Goal: Task Accomplishment & Management: Manage account settings

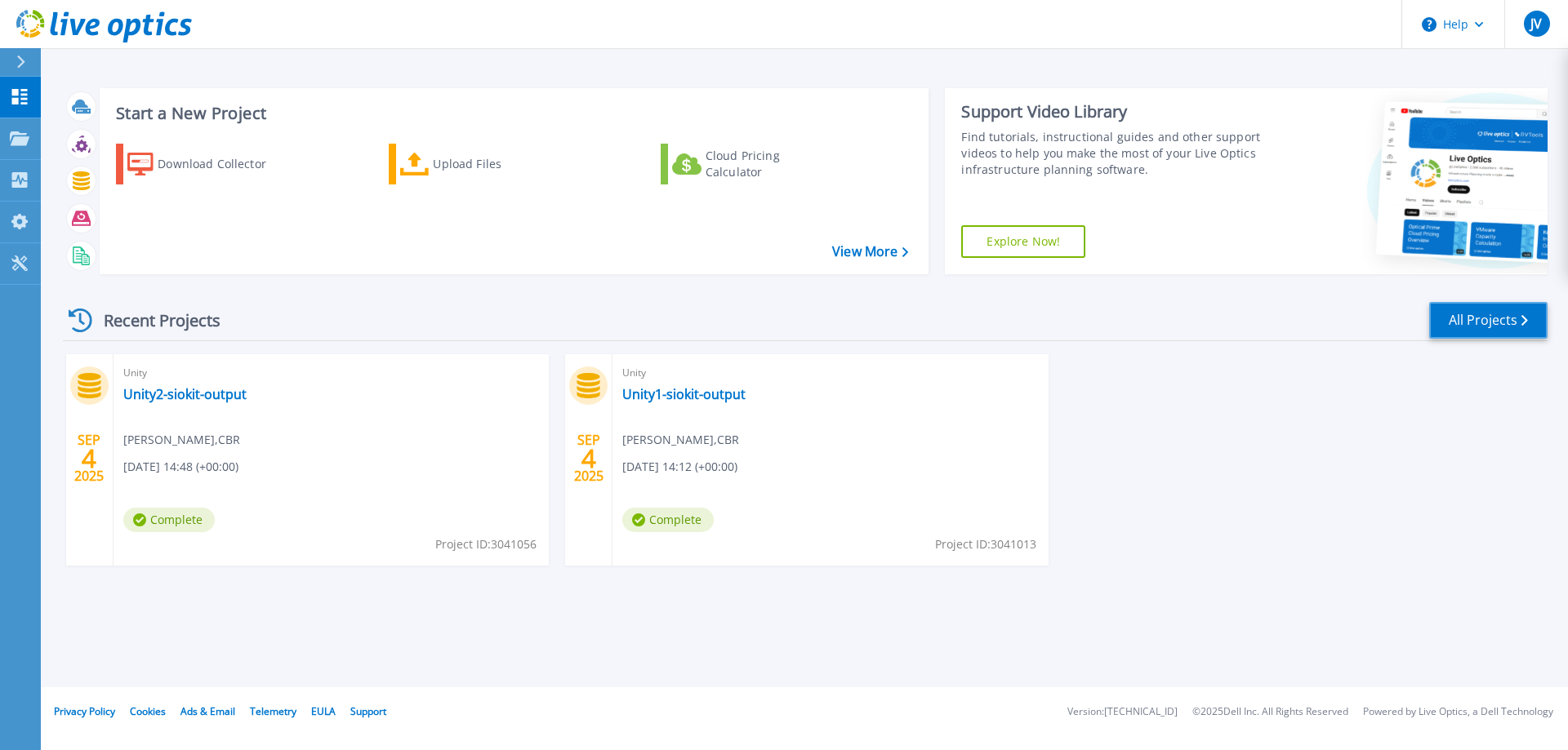
click at [1504, 320] on link "All Projects" at bounding box center [1488, 321] width 118 height 37
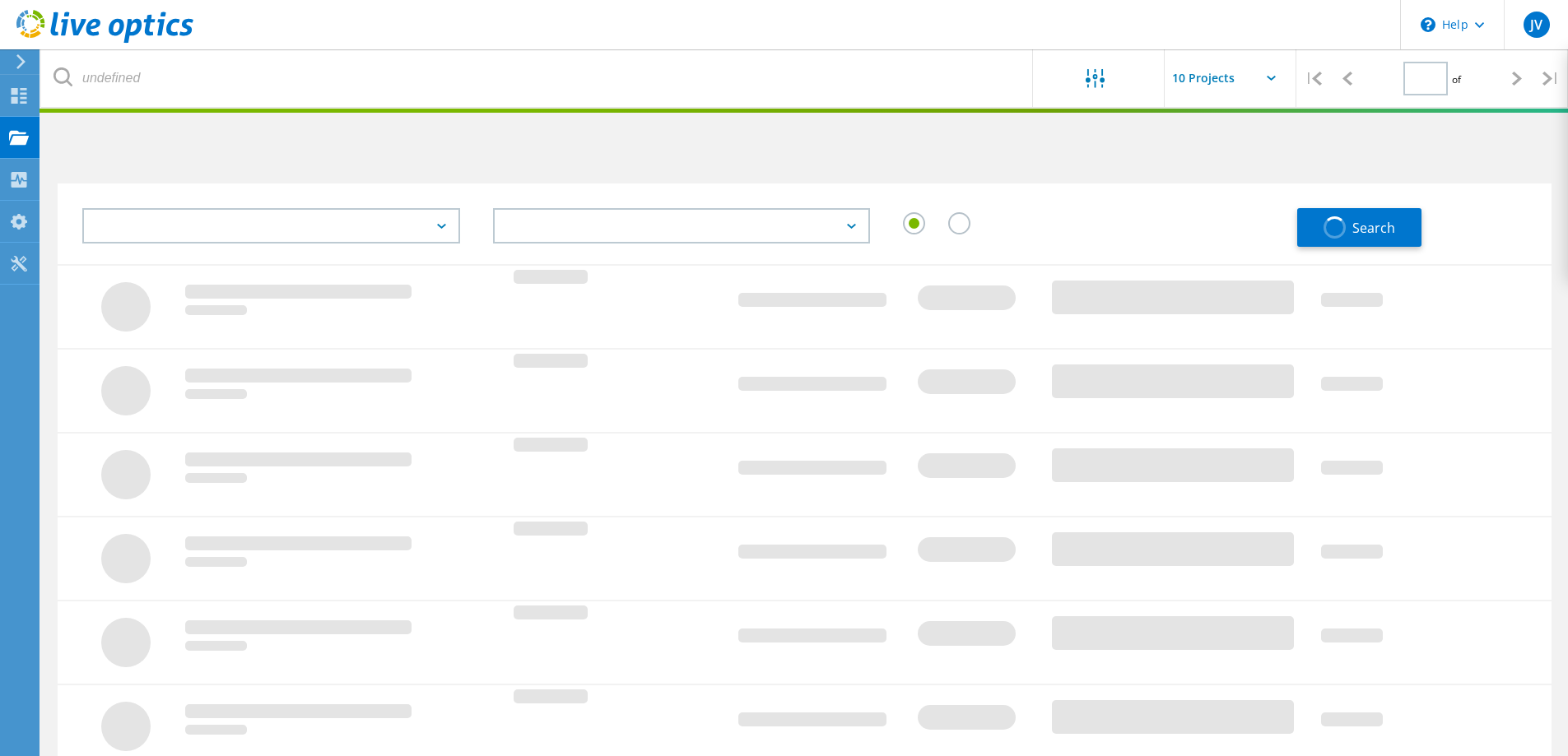
type input "1"
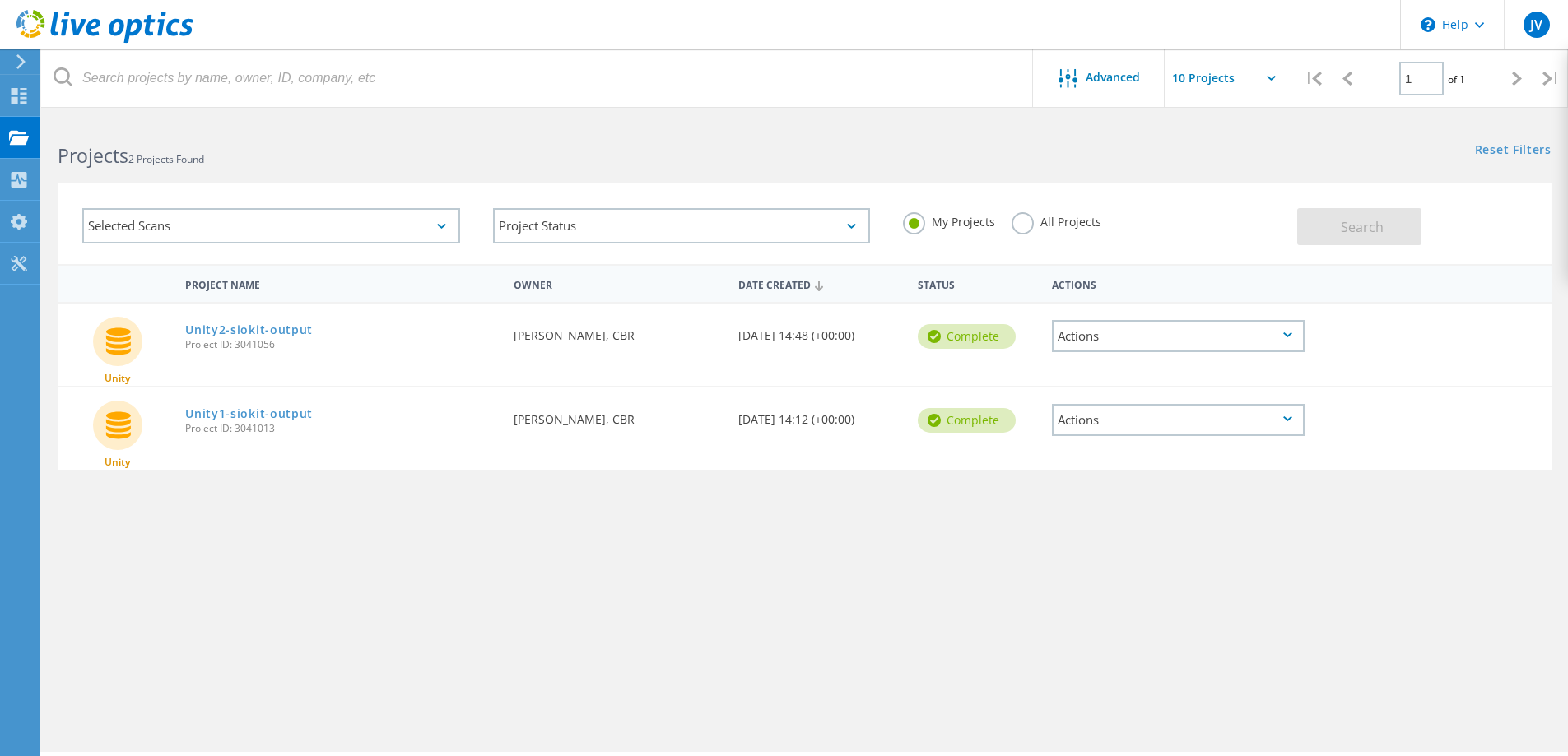
click at [447, 218] on div "Selected Scans" at bounding box center [271, 226] width 378 height 35
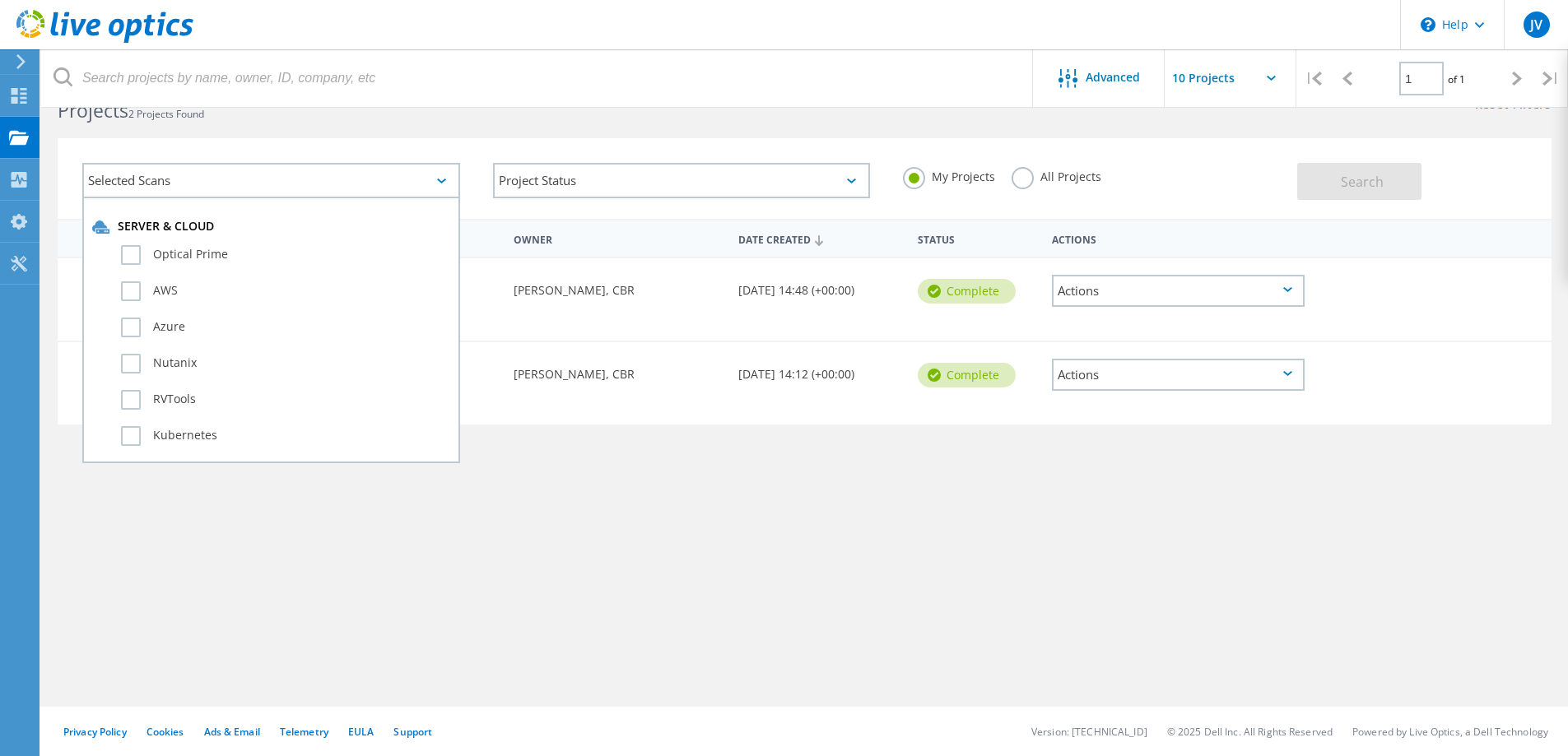
scroll to position [247, 0]
click at [171, 260] on label "SQL Server" at bounding box center [285, 260] width 329 height 19
click at [0, 0] on input "SQL Server" at bounding box center [0, 0] width 0 height 0
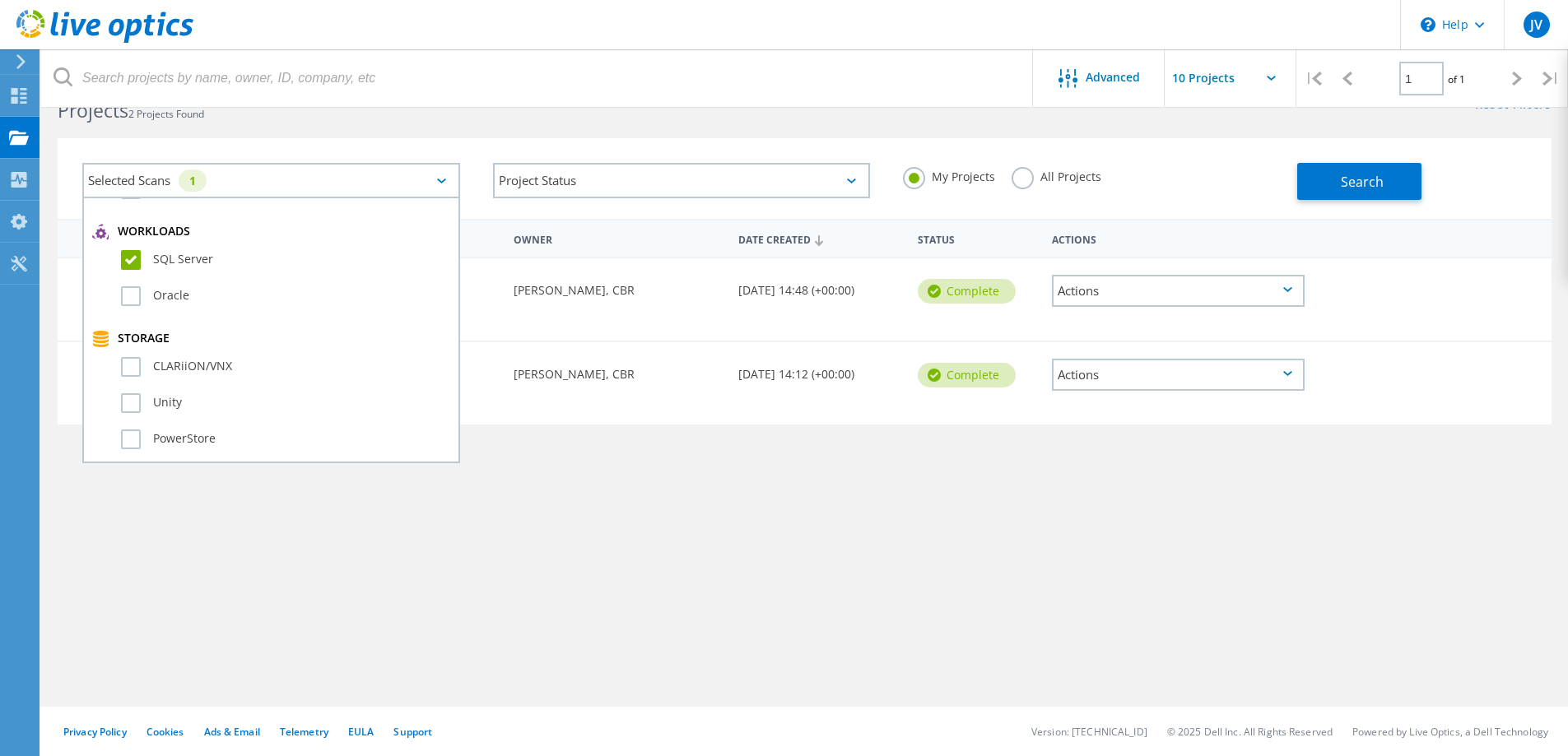
click at [171, 260] on label "SQL Server" at bounding box center [285, 260] width 329 height 19
click at [0, 0] on input "SQL Server" at bounding box center [0, 0] width 0 height 0
click at [162, 406] on label "Unity" at bounding box center [285, 403] width 329 height 19
click at [0, 0] on input "Unity" at bounding box center [0, 0] width 0 height 0
click at [162, 406] on label "Unity" at bounding box center [285, 403] width 329 height 19
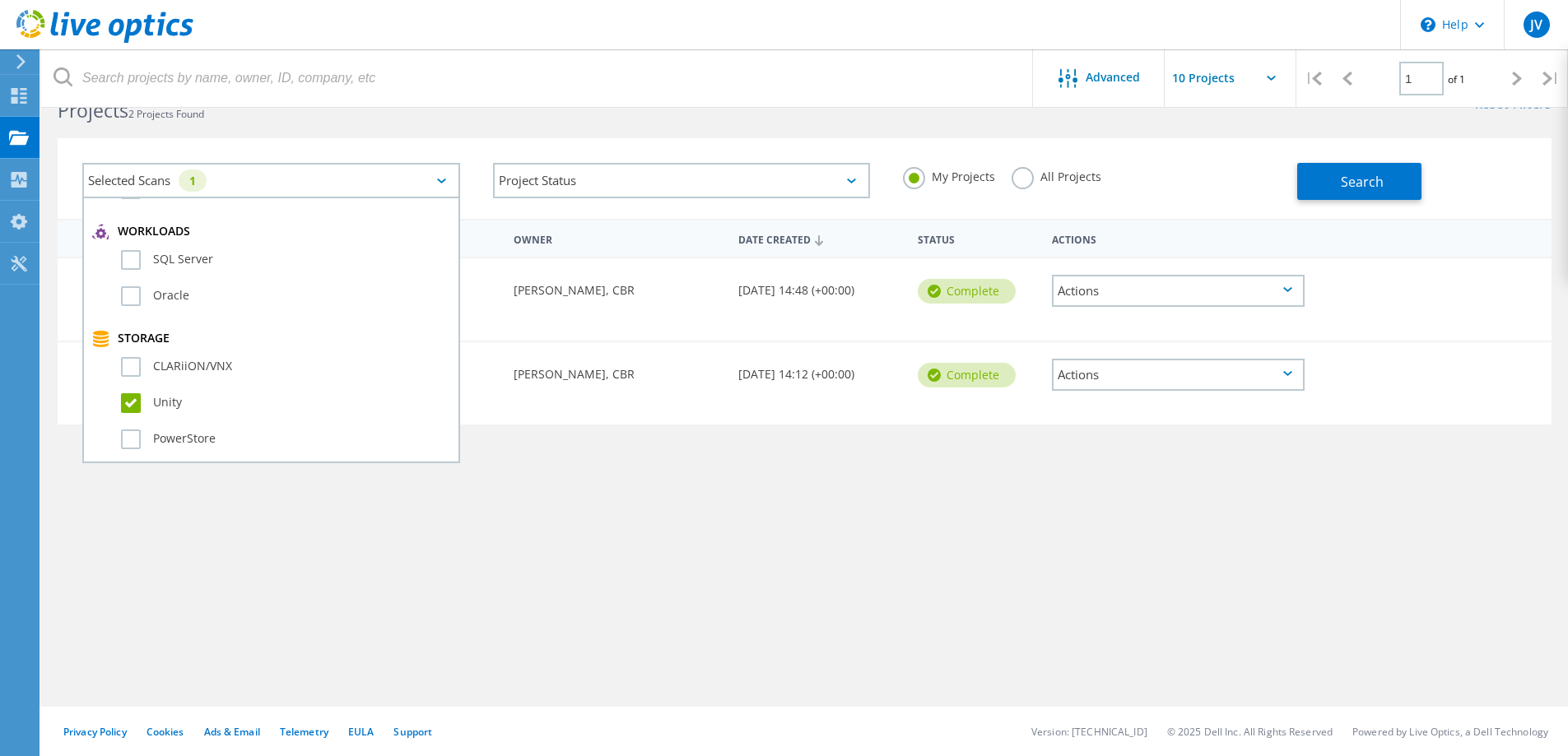
click at [0, 0] on input "Unity" at bounding box center [0, 0] width 0 height 0
click at [564, 495] on div "Project Name Owner Date Created Status Actions Unity Unity2-siokit-output Proje…" at bounding box center [804, 432] width 1493 height 428
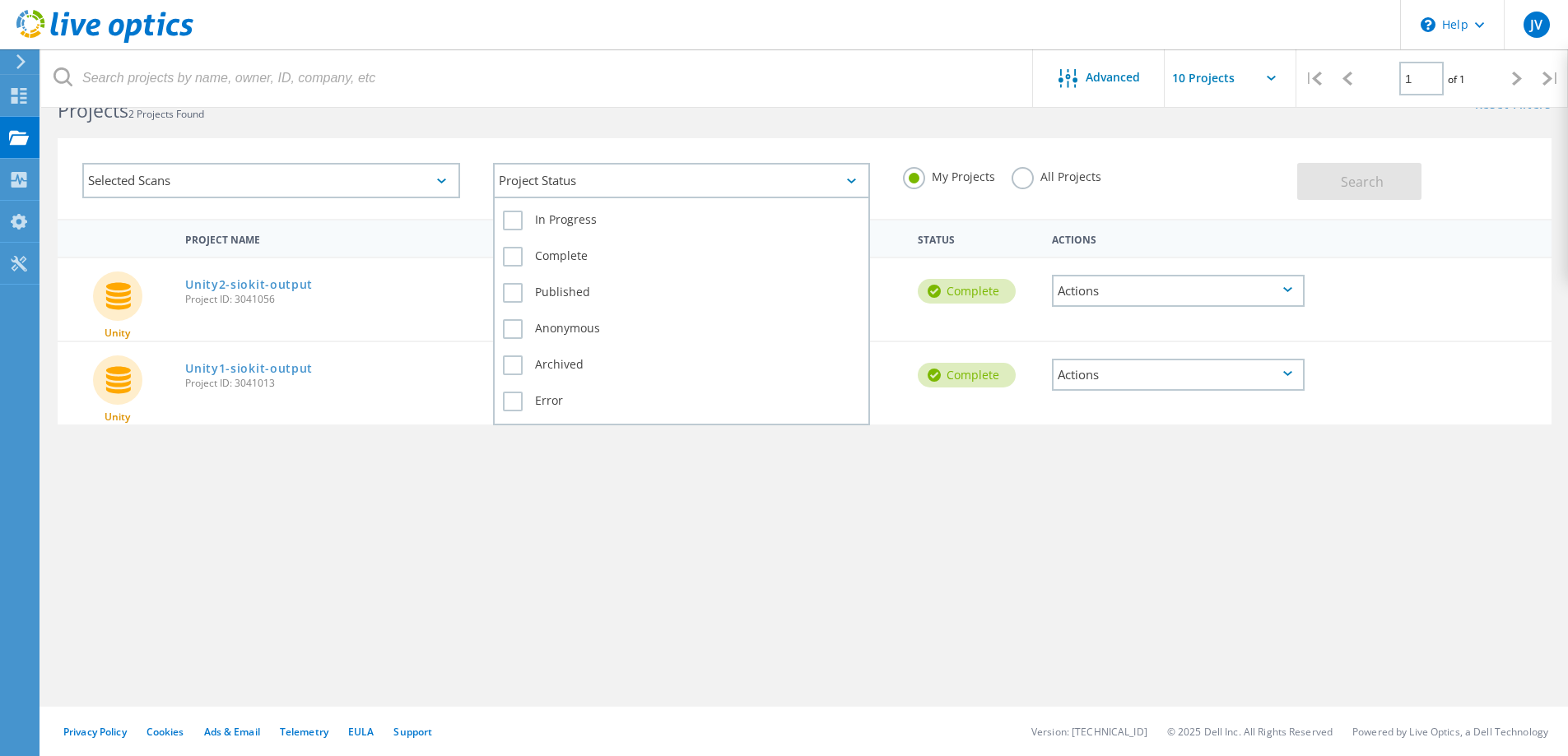
click at [853, 177] on div "Project Status" at bounding box center [681, 181] width 378 height 35
click at [784, 532] on div "Project Name Owner Date Created Status Actions Unity Unity2-siokit-output Proje…" at bounding box center [804, 432] width 1493 height 428
click at [1291, 292] on icon at bounding box center [1287, 290] width 9 height 5
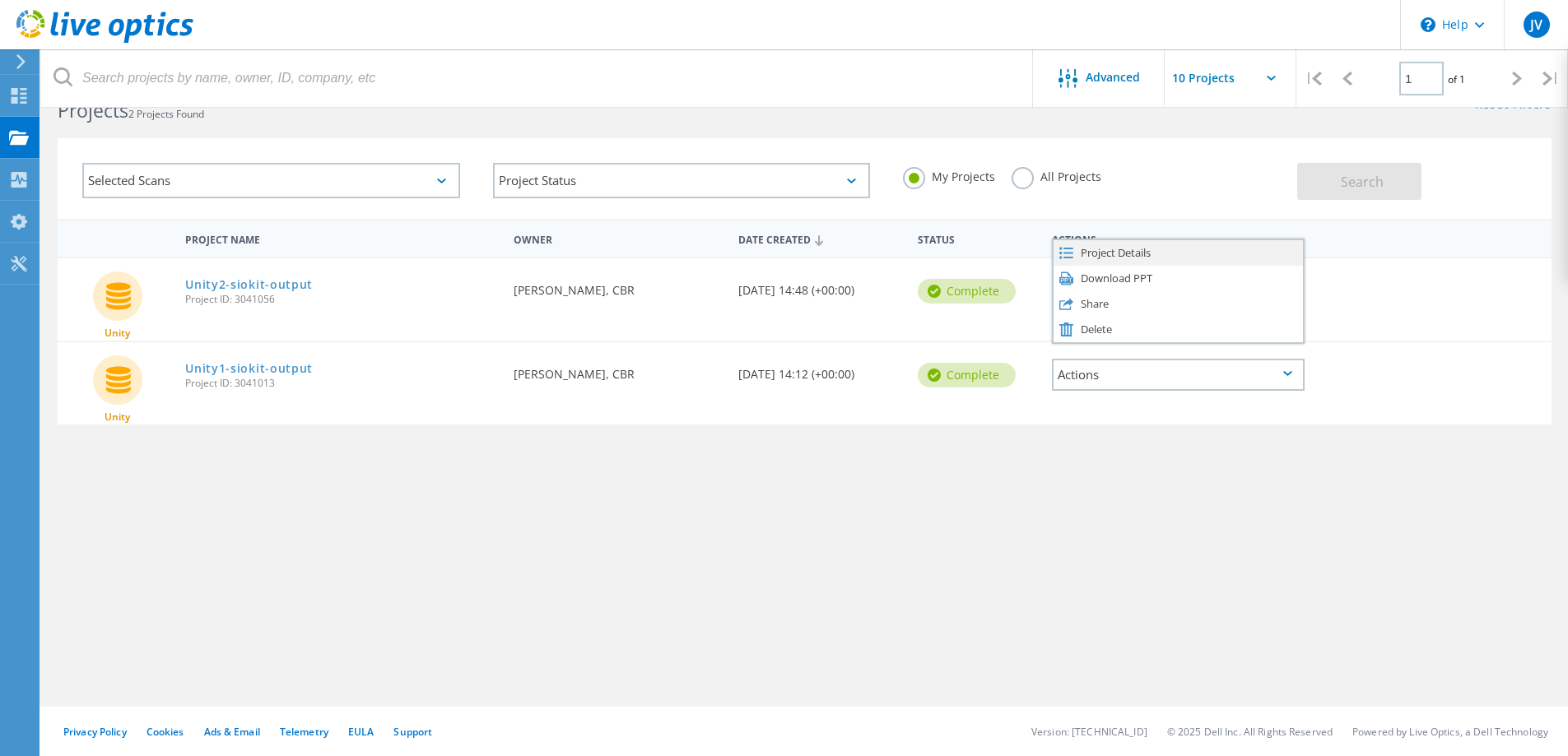
click at [1105, 255] on div "Project Details" at bounding box center [1178, 253] width 249 height 25
